Goal: Task Accomplishment & Management: Manage account settings

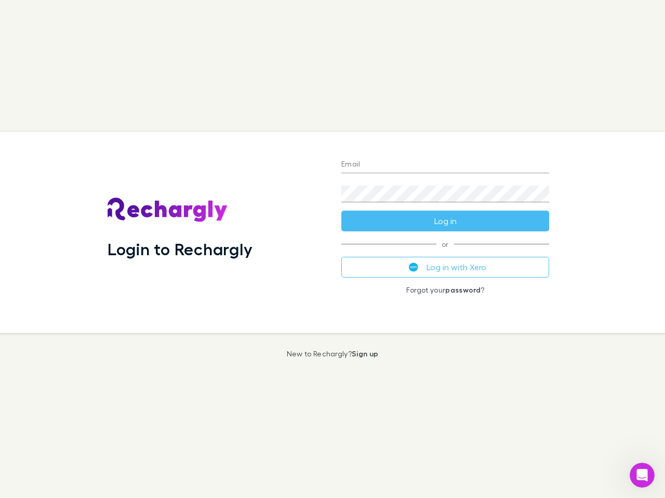
click at [332, 249] on div "Login to Rechargly" at bounding box center [216, 232] width 234 height 201
click at [445, 165] on input "Email" at bounding box center [445, 165] width 208 height 17
click at [445, 221] on button "Log in" at bounding box center [445, 221] width 208 height 21
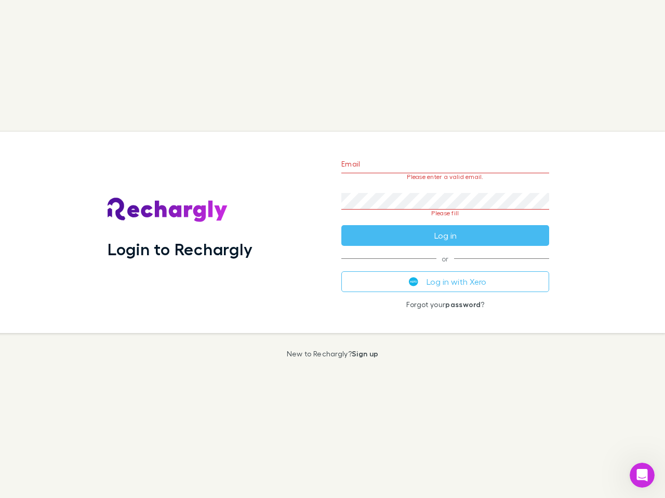
click at [445, 267] on div "Email Please enter a valid email. Password Please fill Log in or Log in with Xe…" at bounding box center [445, 232] width 224 height 201
click at [642, 476] on icon "Open Intercom Messenger" at bounding box center [641, 475] width 17 height 17
